Goal: Navigation & Orientation: Find specific page/section

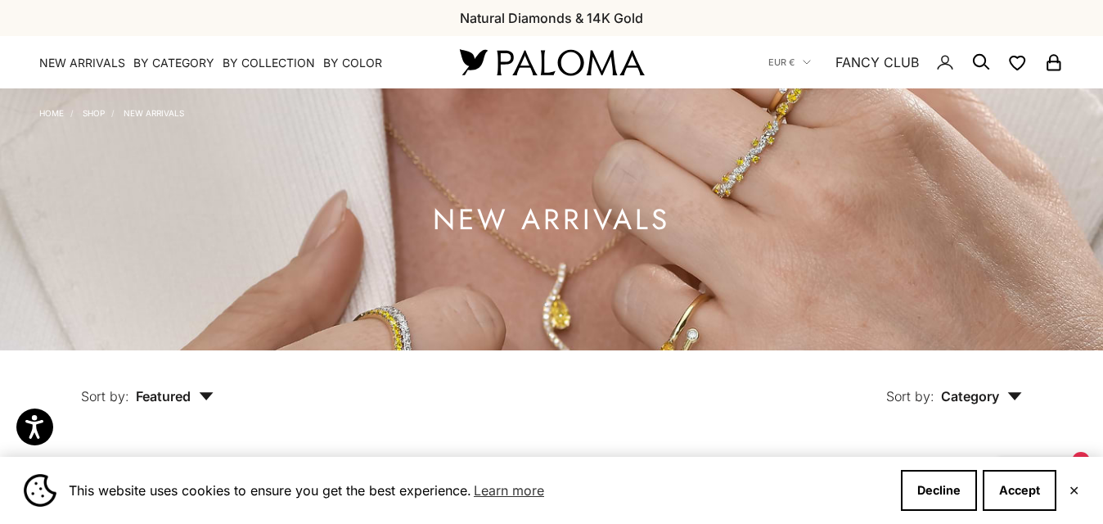
drag, startPoint x: 1106, startPoint y: 25, endPoint x: 1083, endPoint y: -4, distance: 37.3
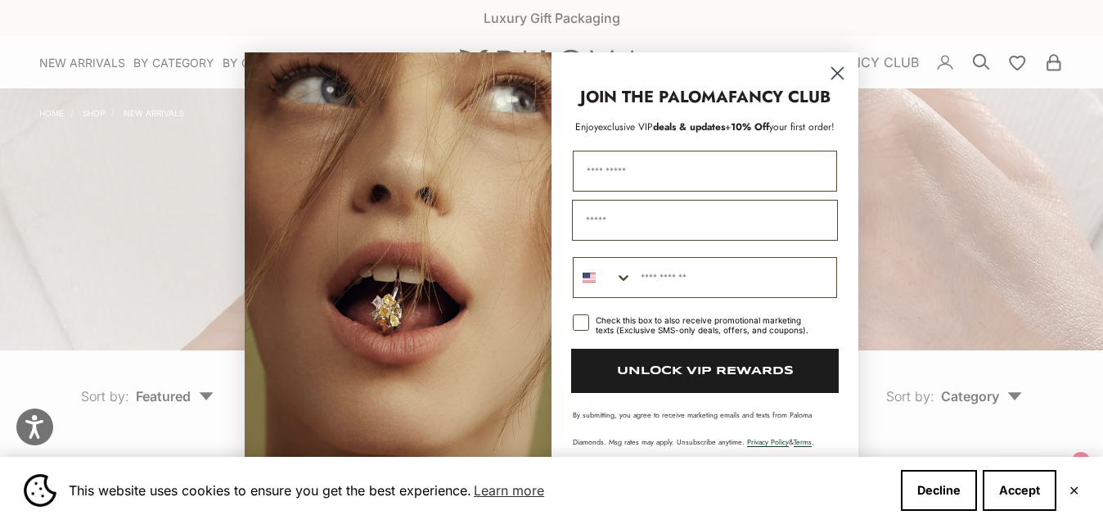
click at [836, 74] on icon "Close dialog" at bounding box center [837, 73] width 11 height 11
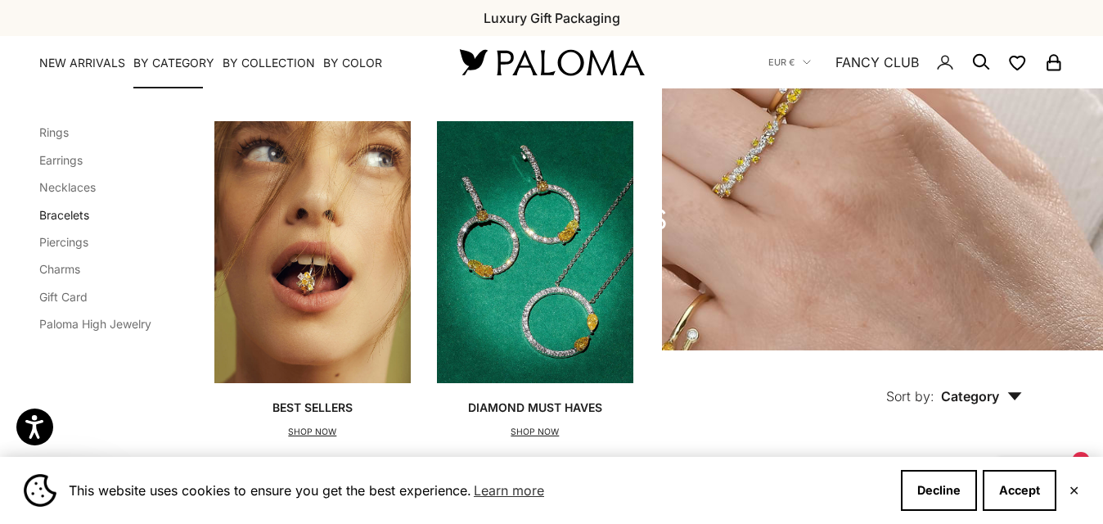
click at [70, 209] on link "Bracelets" at bounding box center [64, 215] width 50 height 14
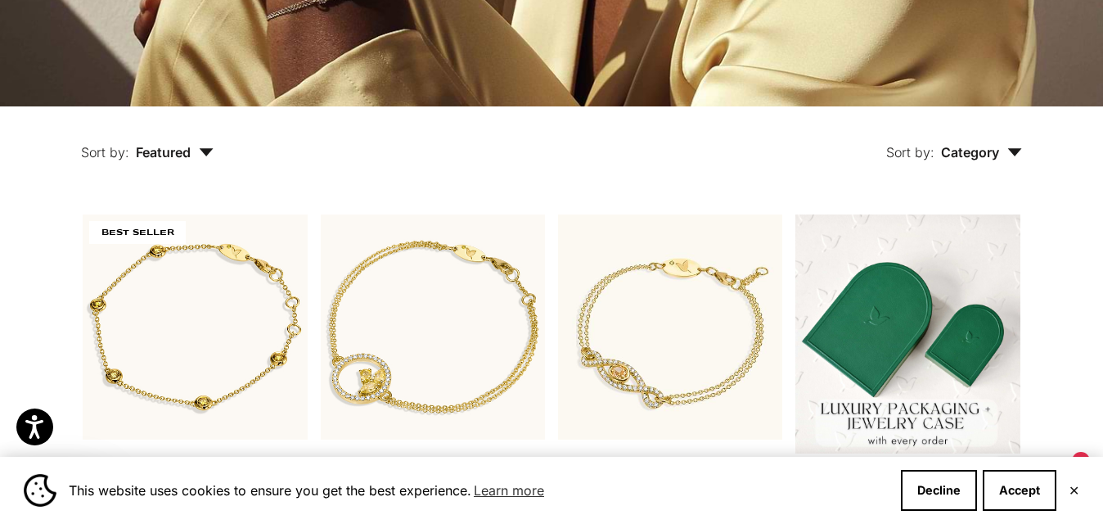
scroll to position [271, 0]
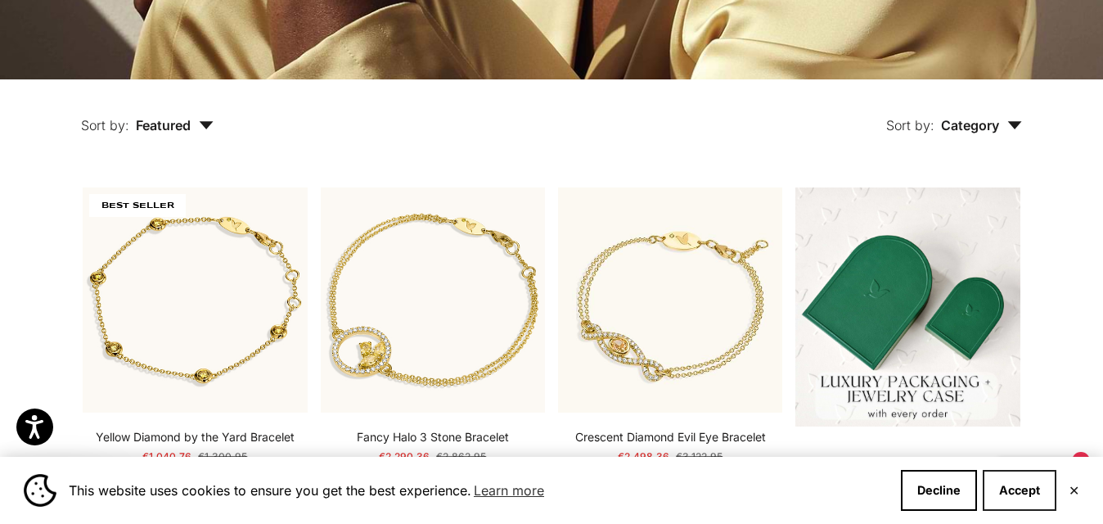
click at [1011, 485] on button "Accept" at bounding box center [1019, 490] width 74 height 41
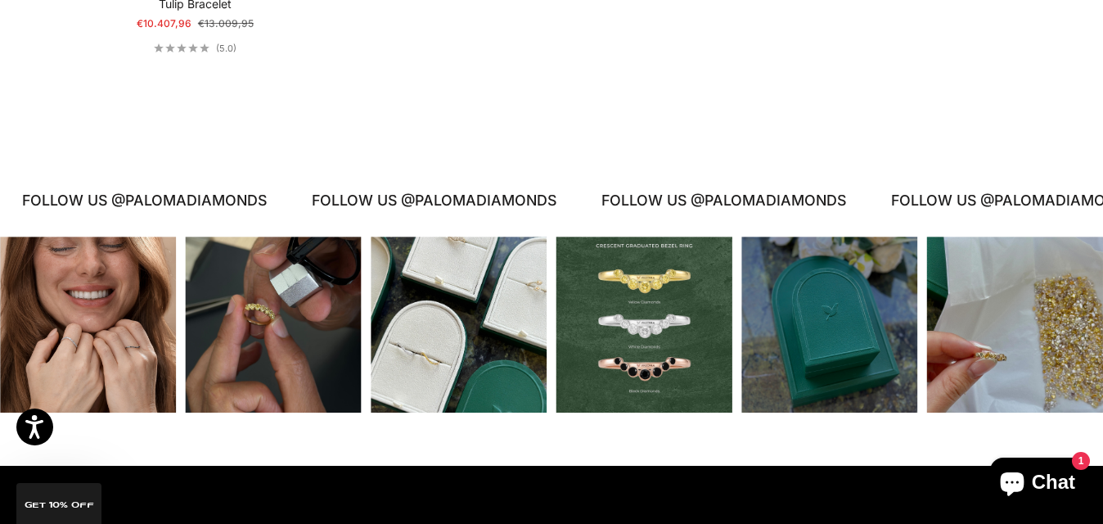
scroll to position [1464, 0]
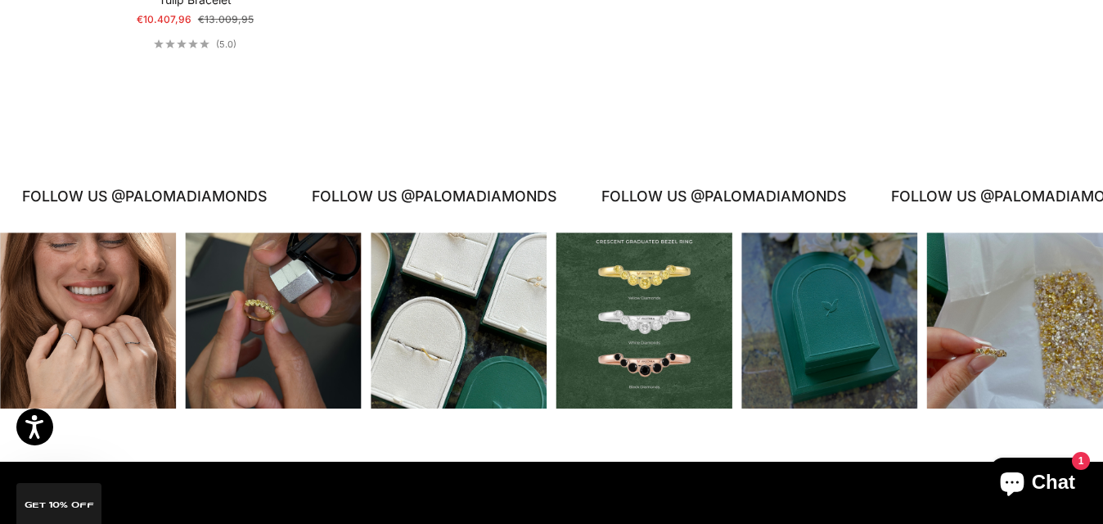
click at [1012, 317] on div "Instagram post opens in a popup" at bounding box center [1015, 320] width 176 height 176
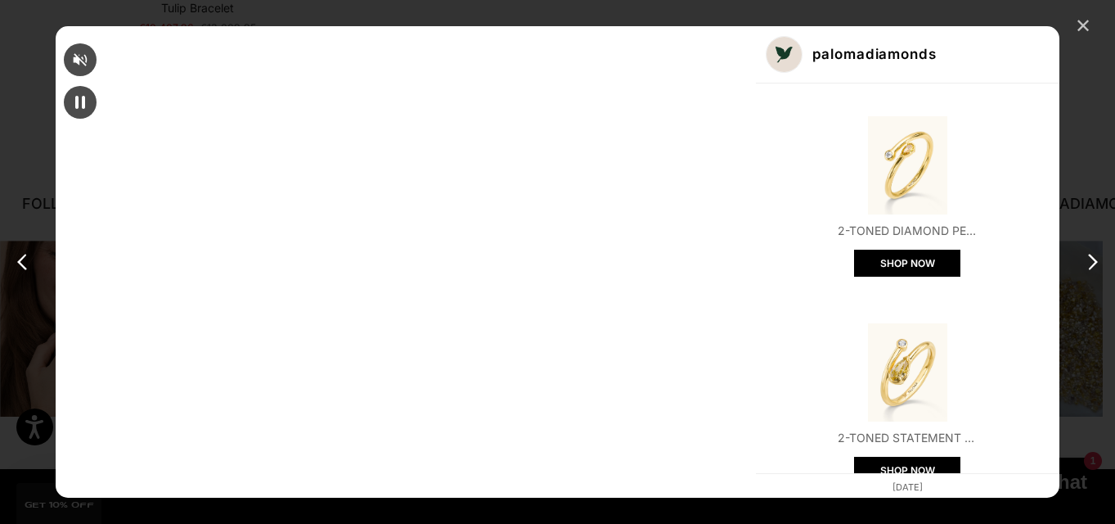
click at [1086, 24] on div "✕" at bounding box center [1083, 26] width 25 height 25
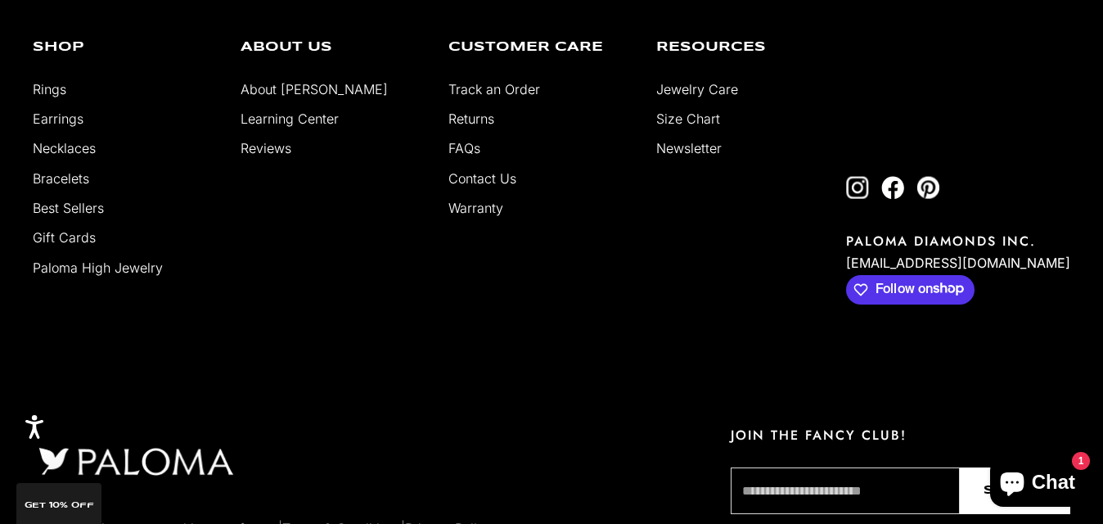
scroll to position [1950, 0]
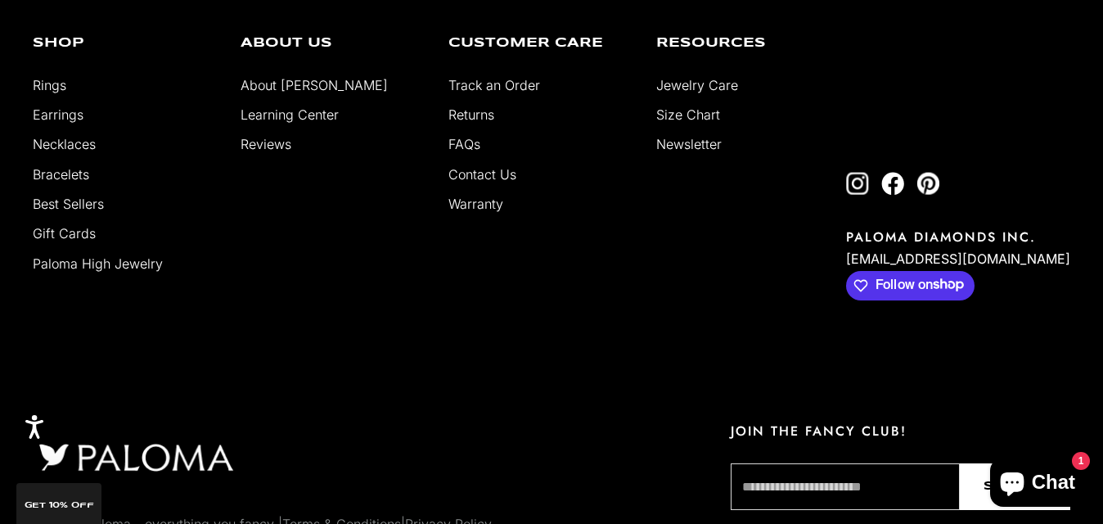
click at [295, 84] on link "About [PERSON_NAME]" at bounding box center [313, 85] width 147 height 16
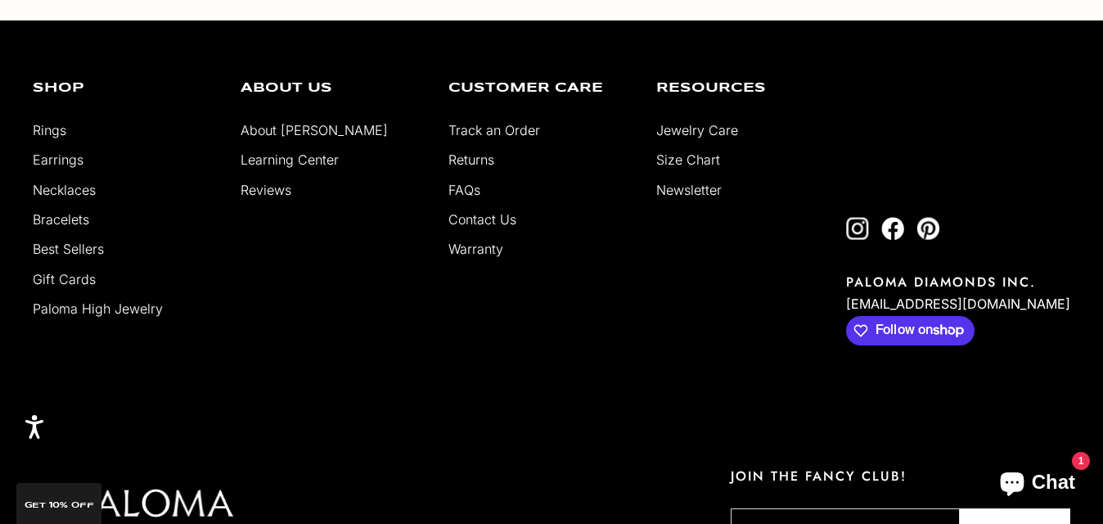
scroll to position [3068, 0]
